Goal: Task Accomplishment & Management: Use online tool/utility

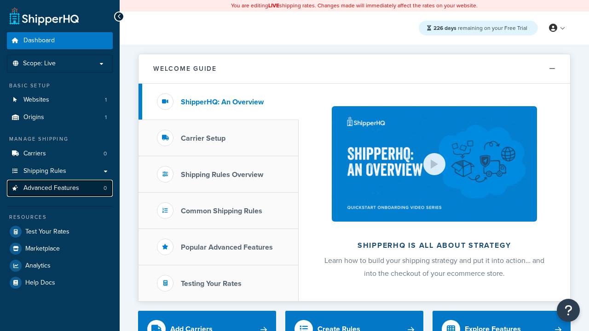
click at [60, 188] on span "Advanced Features" at bounding box center [51, 189] width 56 height 8
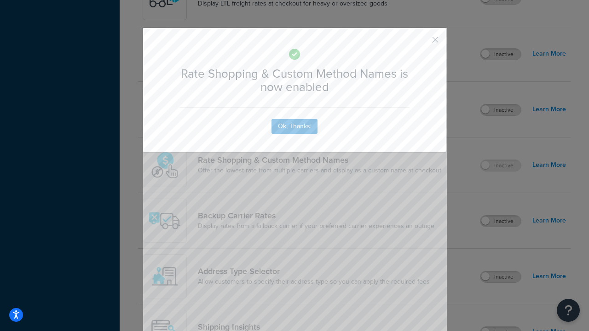
click at [422, 42] on button "button" at bounding box center [422, 43] width 2 height 2
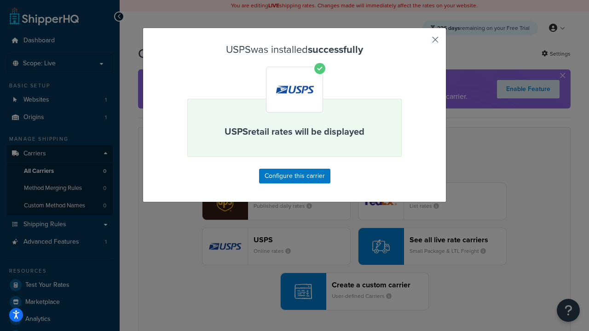
click at [422, 43] on button "button" at bounding box center [422, 43] width 2 height 2
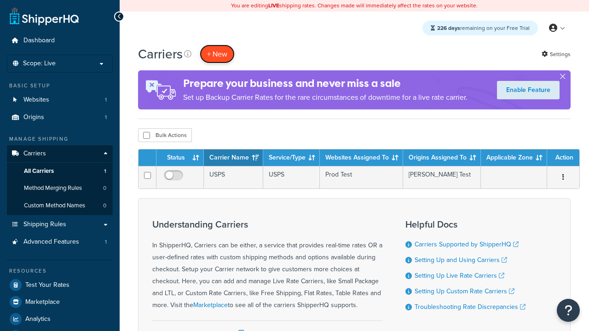
click at [217, 54] on button "+ New" at bounding box center [217, 54] width 35 height 19
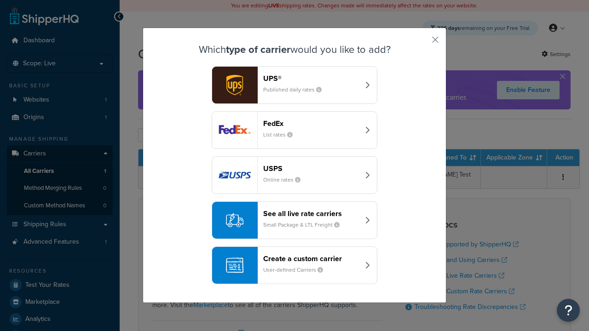
click at [295, 220] on div "See all live rate carriers Small Package & LTL Freight" at bounding box center [311, 220] width 96 height 22
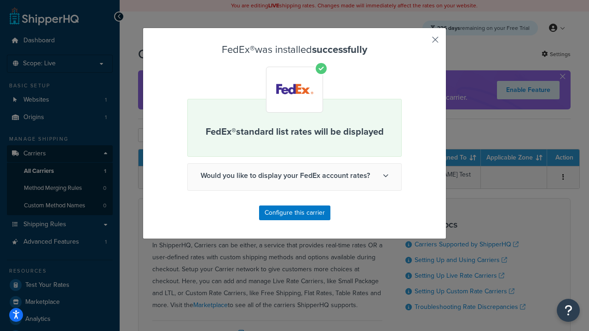
click at [422, 43] on button "button" at bounding box center [422, 43] width 2 height 2
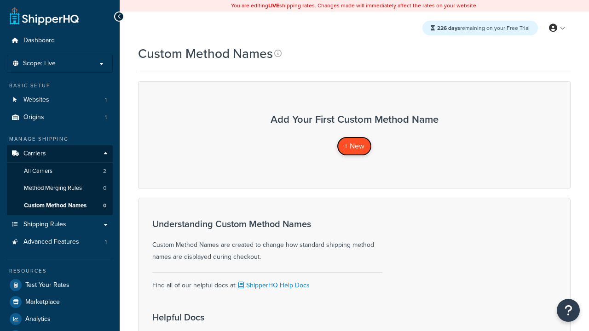
click at [354, 146] on span "+ New" at bounding box center [354, 146] width 20 height 11
